Goal: Information Seeking & Learning: Compare options

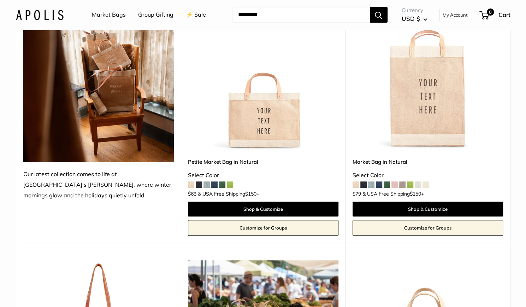
scroll to position [130, 0]
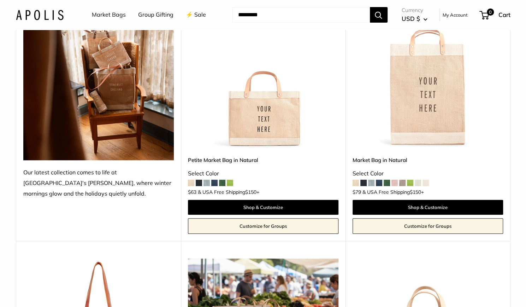
click at [277, 124] on img at bounding box center [263, 73] width 151 height 151
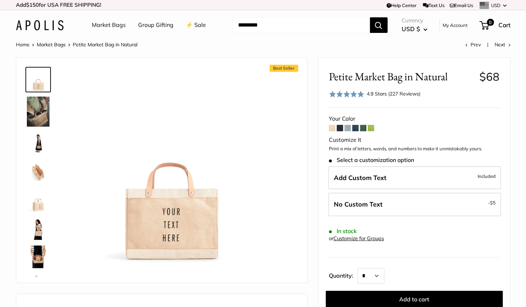
click at [372, 129] on span at bounding box center [371, 128] width 6 height 6
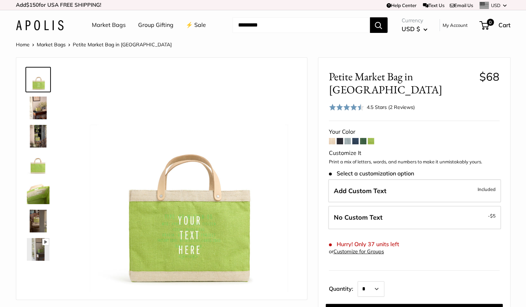
click at [363, 138] on span at bounding box center [363, 141] width 6 height 6
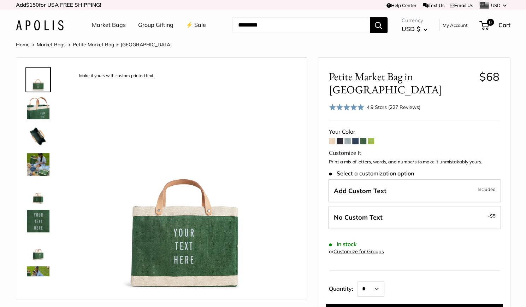
click at [354, 138] on span at bounding box center [355, 141] width 6 height 6
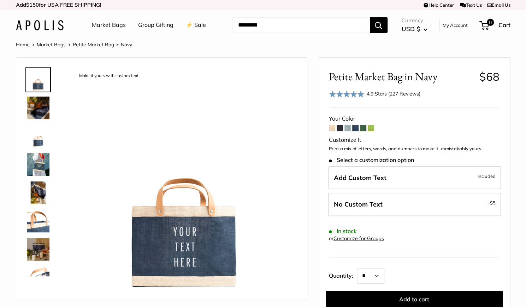
click at [348, 128] on span at bounding box center [348, 128] width 6 height 6
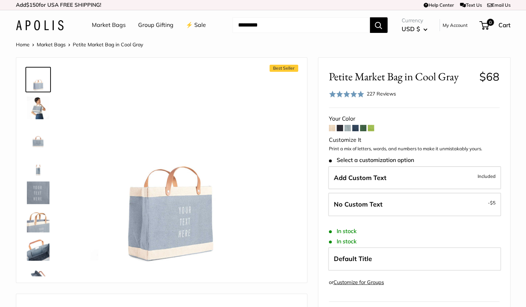
click at [340, 128] on span at bounding box center [340, 128] width 6 height 6
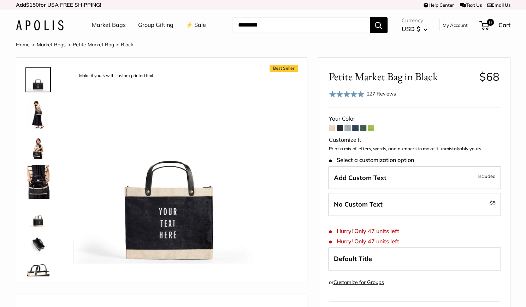
click at [328, 128] on div "Petite Market Bag in Black $68 Rated 4.9 out of 5 227 Reviews Based on 227 revi…" at bounding box center [414, 277] width 192 height 439
click at [331, 129] on span at bounding box center [332, 128] width 6 height 6
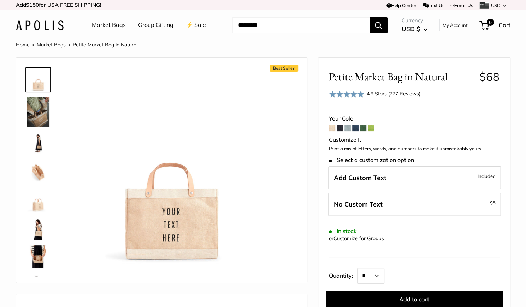
click at [105, 24] on link "Market Bags" at bounding box center [109, 25] width 34 height 11
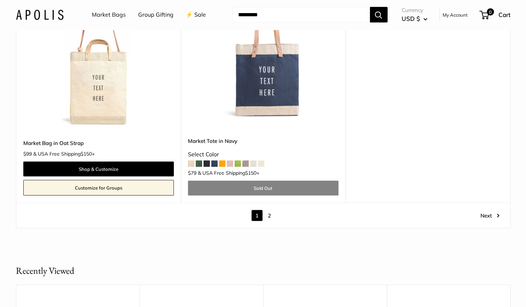
scroll to position [4016, 0]
click at [491, 213] on link "Next" at bounding box center [490, 215] width 19 height 11
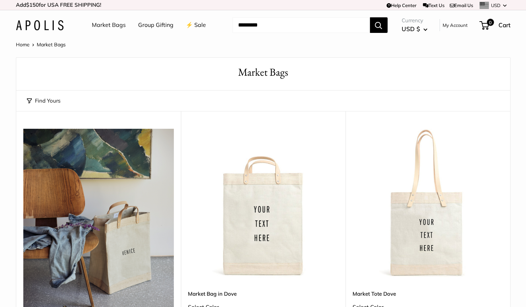
click at [457, 25] on link "My Account" at bounding box center [455, 25] width 25 height 8
